Goal: Complete application form

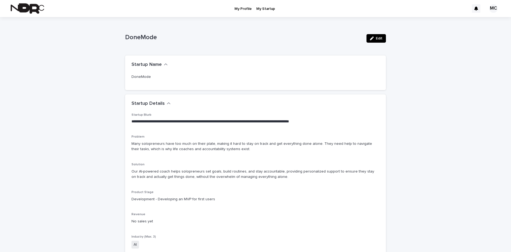
click at [245, 9] on p "My Profile" at bounding box center [243, 5] width 17 height 11
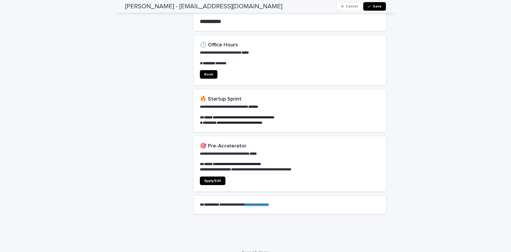
scroll to position [355, 0]
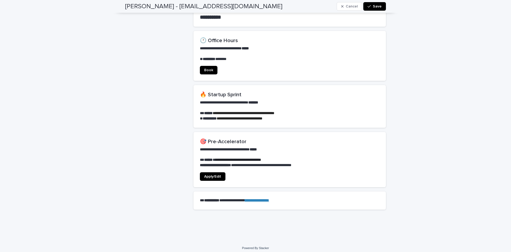
click at [212, 174] on span "Apply/Edit" at bounding box center [212, 176] width 17 height 4
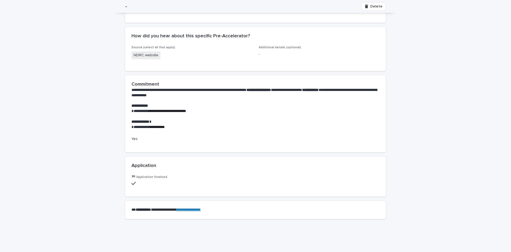
scroll to position [399, 0]
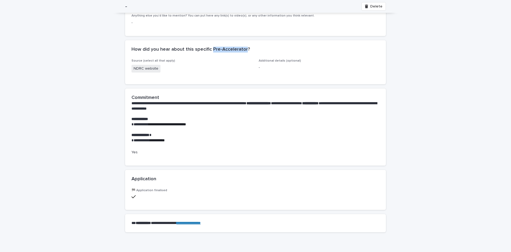
drag, startPoint x: 209, startPoint y: 48, endPoint x: 242, endPoint y: 49, distance: 32.5
click at [242, 49] on h2 "How did you hear about this specific Pre-Accelerator?" at bounding box center [191, 50] width 119 height 6
copy h2 "Pre-Accelerator"
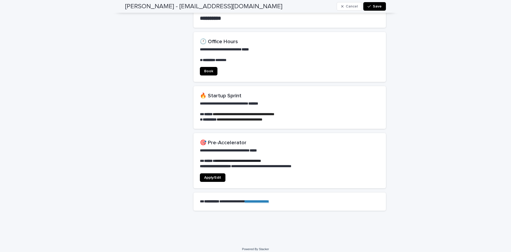
scroll to position [355, 0]
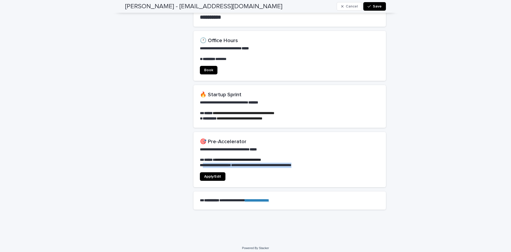
drag, startPoint x: 203, startPoint y: 160, endPoint x: 315, endPoint y: 161, distance: 111.9
click at [315, 162] on p "**********" at bounding box center [290, 164] width 180 height 5
copy p "**********"
